Goal: Obtain resource: Download file/media

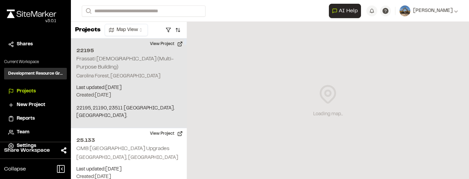
click at [125, 73] on p "Carolina Forest, [GEOGRAPHIC_DATA]" at bounding box center [128, 77] width 105 height 8
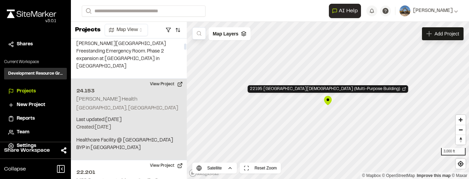
scroll to position [232, 0]
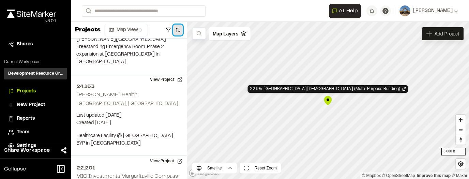
click at [178, 29] on button "button" at bounding box center [178, 30] width 10 height 11
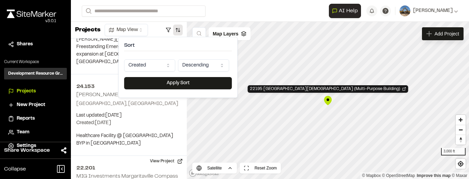
click at [172, 59] on div "Sort Created Descending" at bounding box center [178, 57] width 108 height 29
click at [168, 63] on html "Close sidebar v 3.0.1 Shares Current Workspace Development Resource Group DR Pr…" at bounding box center [234, 89] width 469 height 179
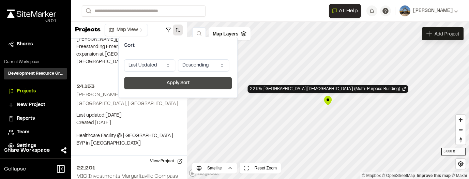
click at [182, 84] on button "Apply Sort" at bounding box center [178, 83] width 108 height 12
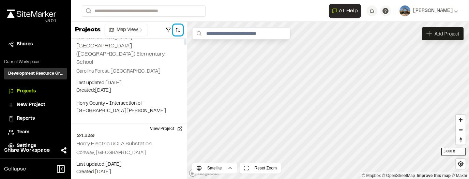
scroll to position [0, 0]
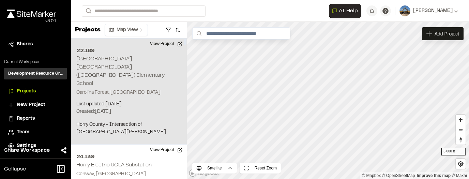
click at [142, 89] on p "Carolina Forest, [GEOGRAPHIC_DATA]" at bounding box center [128, 93] width 105 height 8
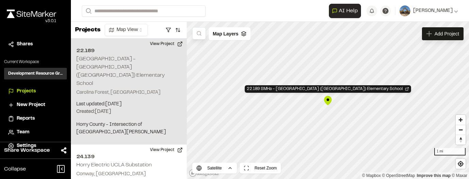
click at [331, 102] on div "22.189 SMHa - [GEOGRAPHIC_DATA] ([GEOGRAPHIC_DATA]) Elementary School" at bounding box center [328, 100] width 10 height 10
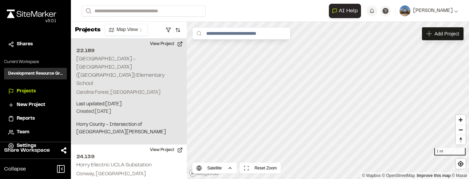
click at [155, 101] on p "Last updated: [DATE]" at bounding box center [128, 105] width 105 height 8
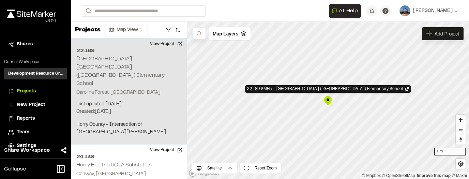
click at [329, 101] on div "22.189 SMHa - [GEOGRAPHIC_DATA] ([GEOGRAPHIC_DATA]) Elementary School" at bounding box center [328, 100] width 10 height 10
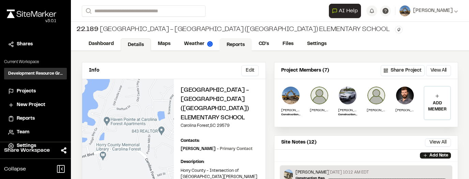
click at [226, 45] on link "Reports" at bounding box center [236, 44] width 32 height 13
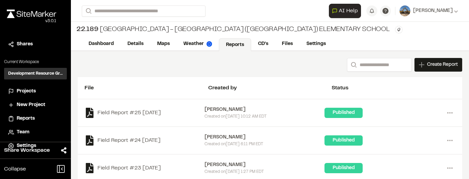
scroll to position [14, 0]
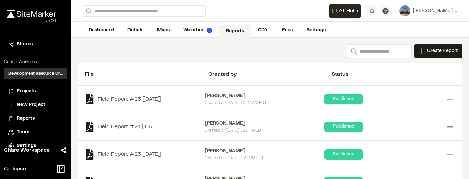
click at [447, 127] on icon at bounding box center [450, 126] width 11 height 11
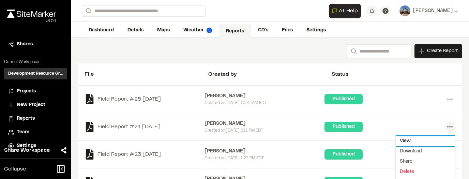
click at [417, 140] on link "View" at bounding box center [425, 141] width 59 height 10
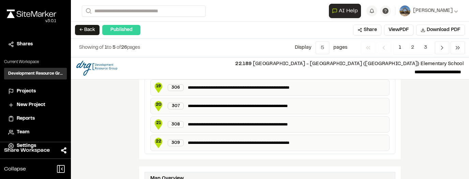
scroll to position [655, 0]
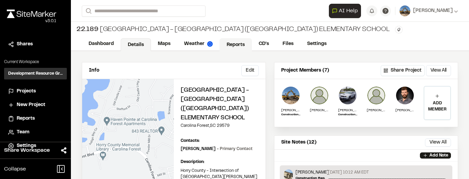
click at [232, 46] on link "Reports" at bounding box center [236, 44] width 32 height 13
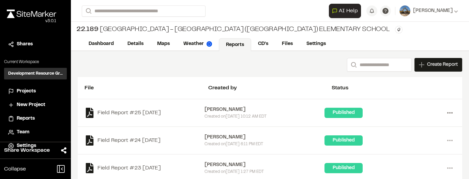
click at [450, 115] on icon at bounding box center [450, 112] width 11 height 11
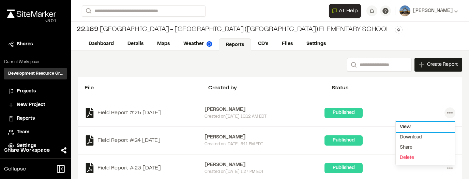
click at [403, 126] on link "View" at bounding box center [425, 127] width 59 height 10
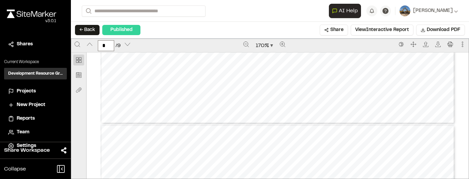
type input "*"
